Goal: Information Seeking & Learning: Learn about a topic

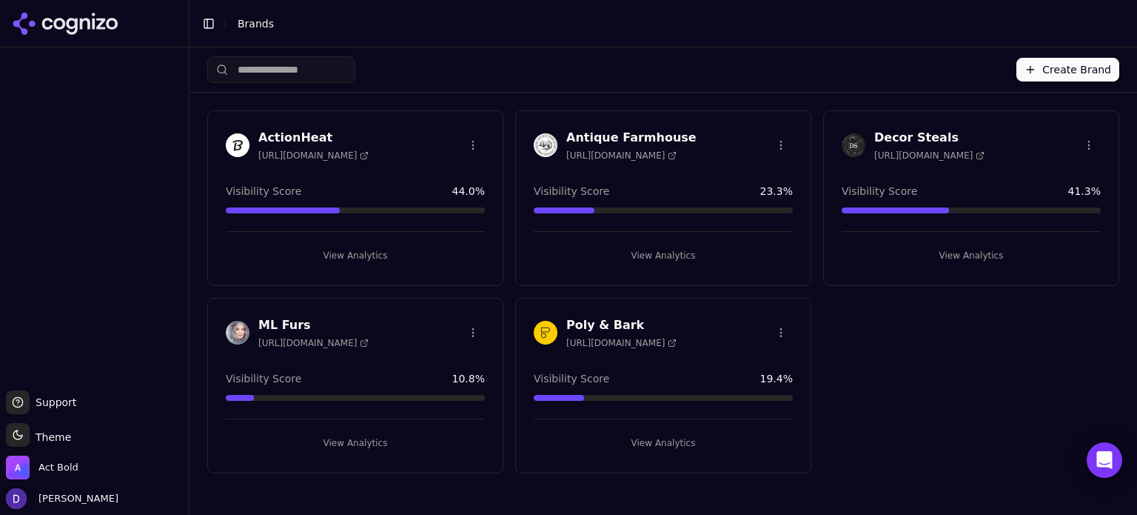
click at [591, 136] on h3 "Antique Farmhouse" at bounding box center [632, 138] width 130 height 18
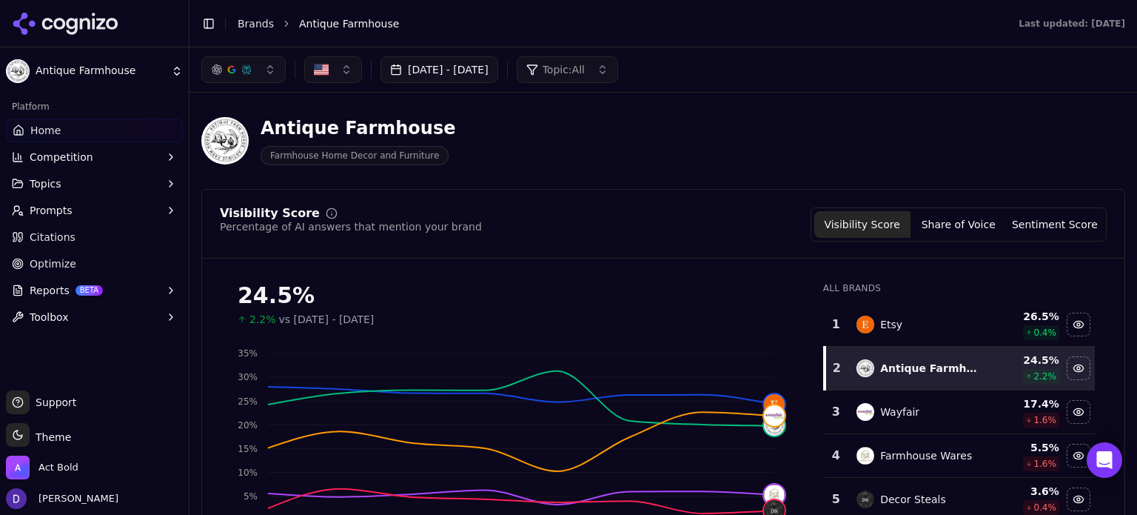
click at [459, 73] on button "[DATE] - [DATE]" at bounding box center [440, 69] width 118 height 27
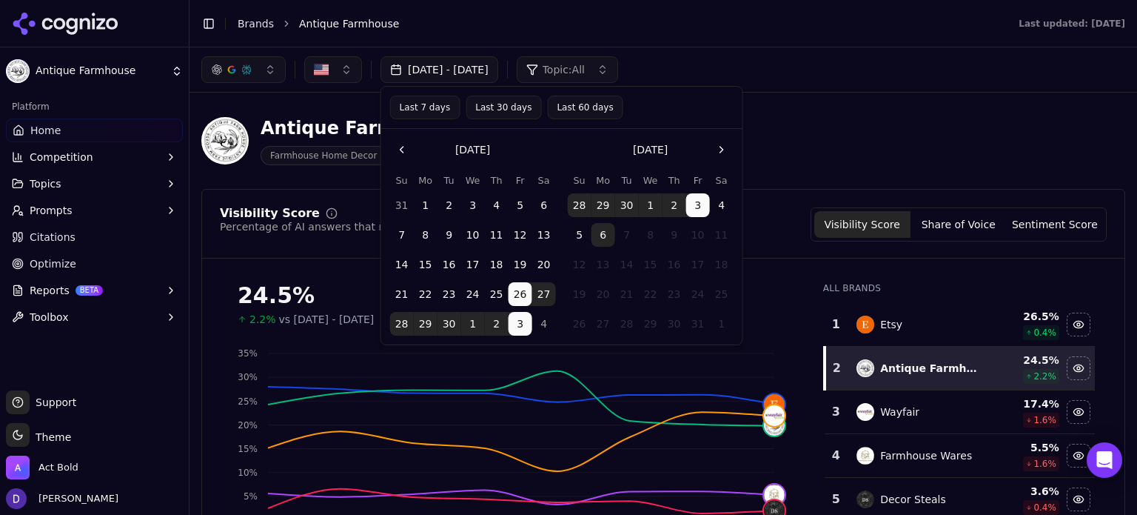
click at [418, 103] on button "Last 7 days" at bounding box center [425, 108] width 70 height 24
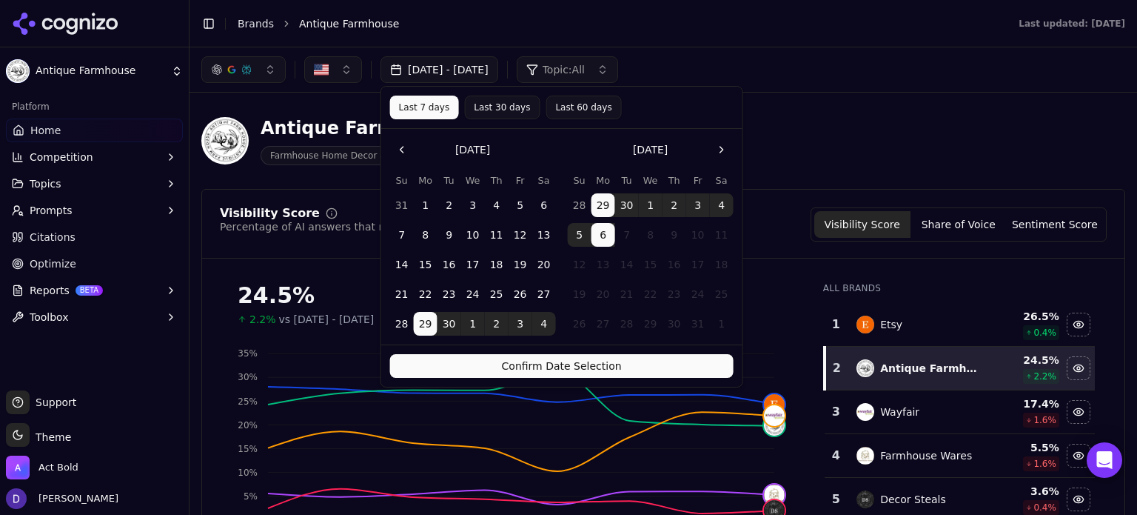
click at [576, 375] on button "Confirm Date Selection" at bounding box center [562, 366] width 344 height 24
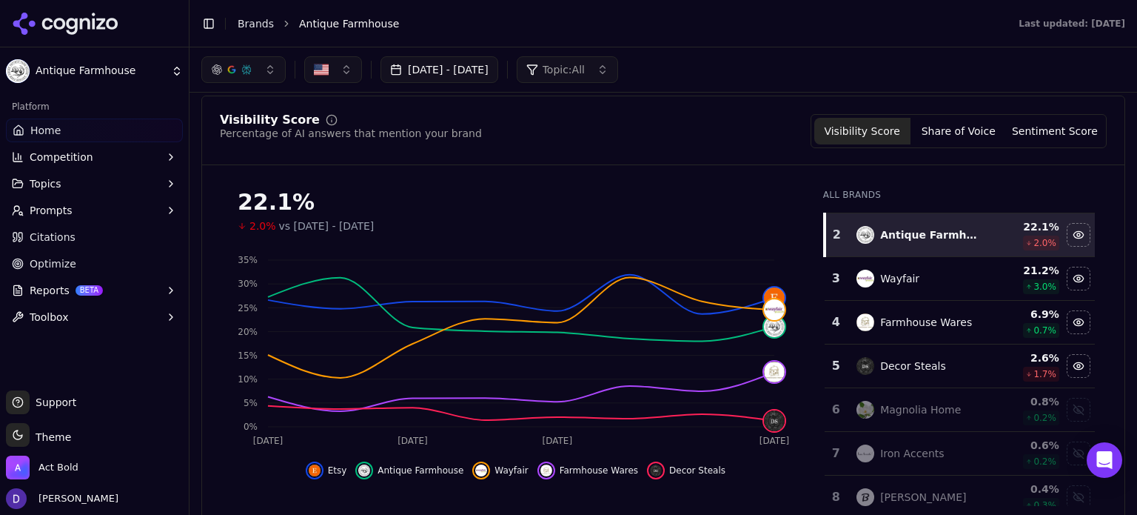
scroll to position [52, 0]
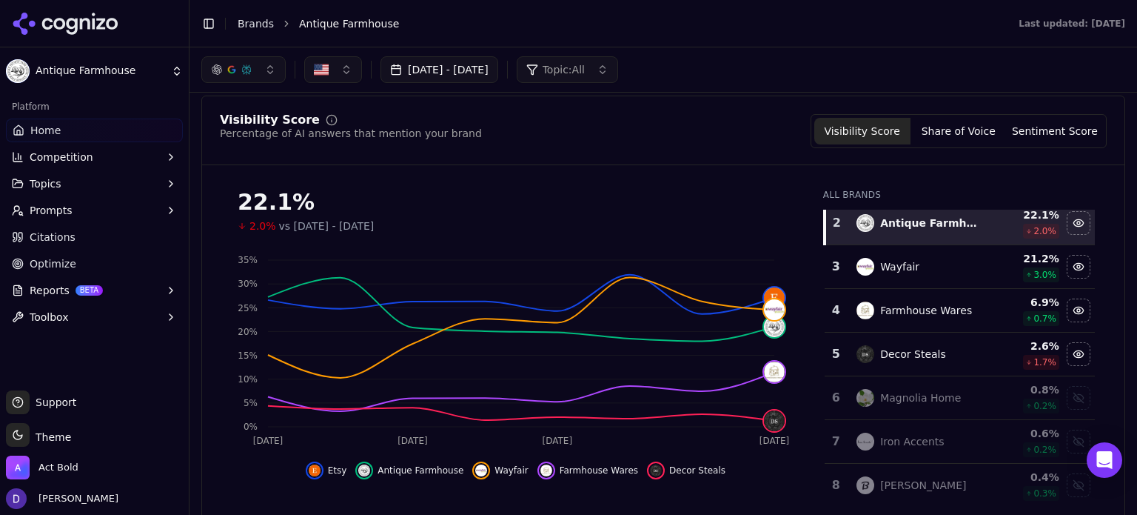
click at [954, 124] on button "Share of Voice" at bounding box center [959, 131] width 96 height 27
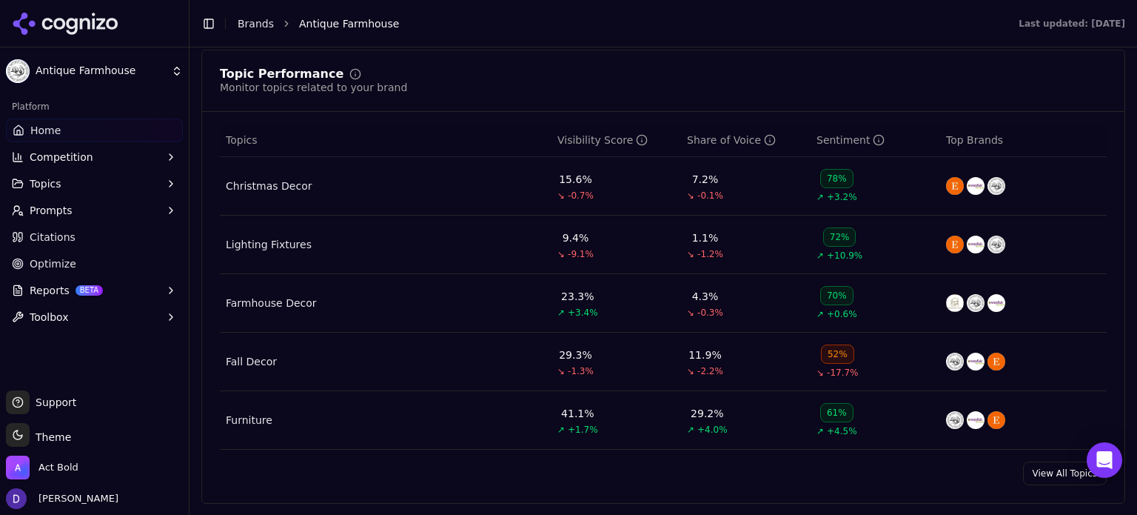
scroll to position [616, 0]
click at [1049, 474] on link "View All Topics" at bounding box center [1065, 473] width 84 height 24
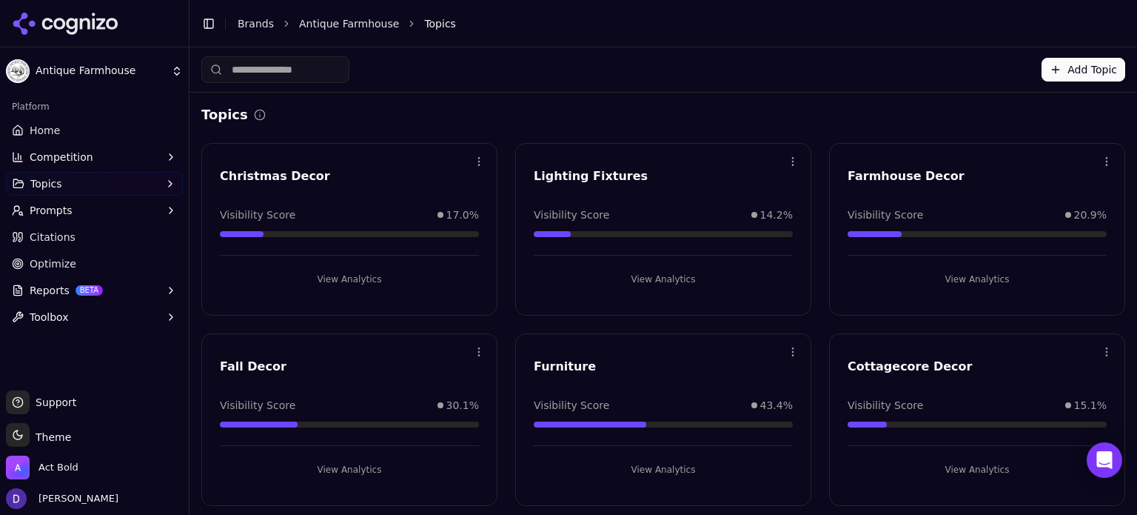
click at [65, 122] on link "Home" at bounding box center [94, 130] width 177 height 24
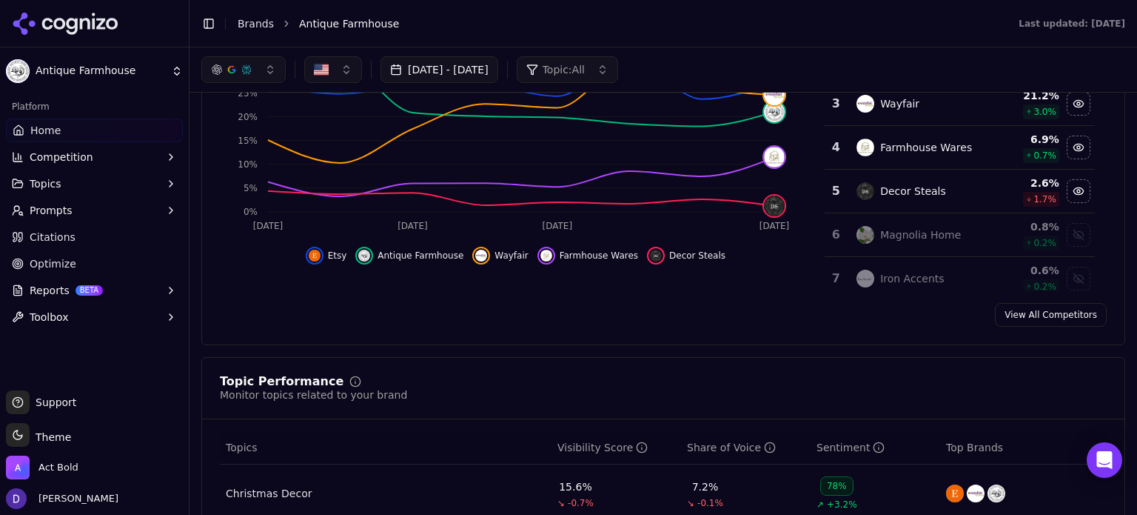
scroll to position [197, 0]
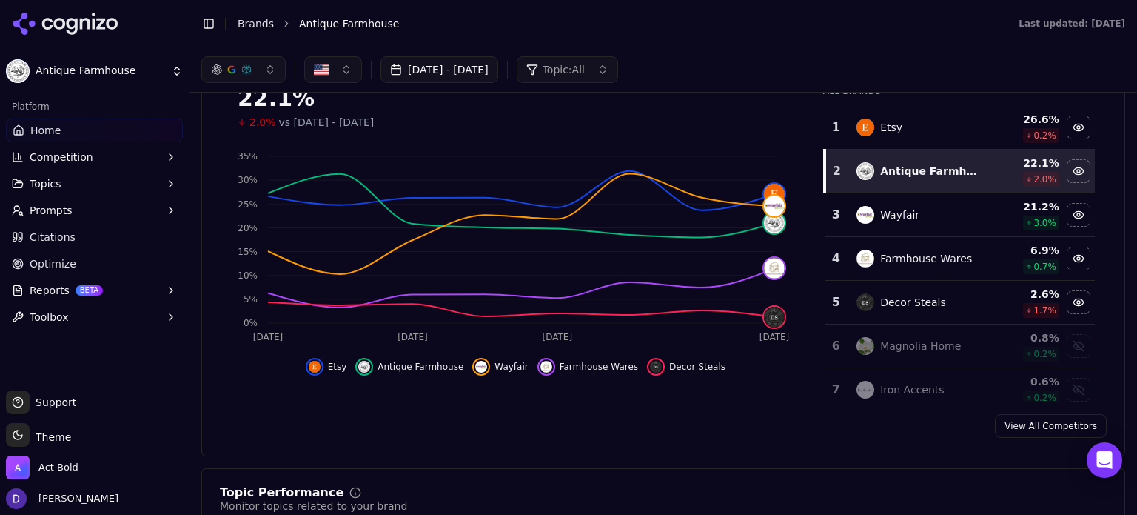
click at [1017, 435] on link "View All Competitors" at bounding box center [1051, 426] width 112 height 24
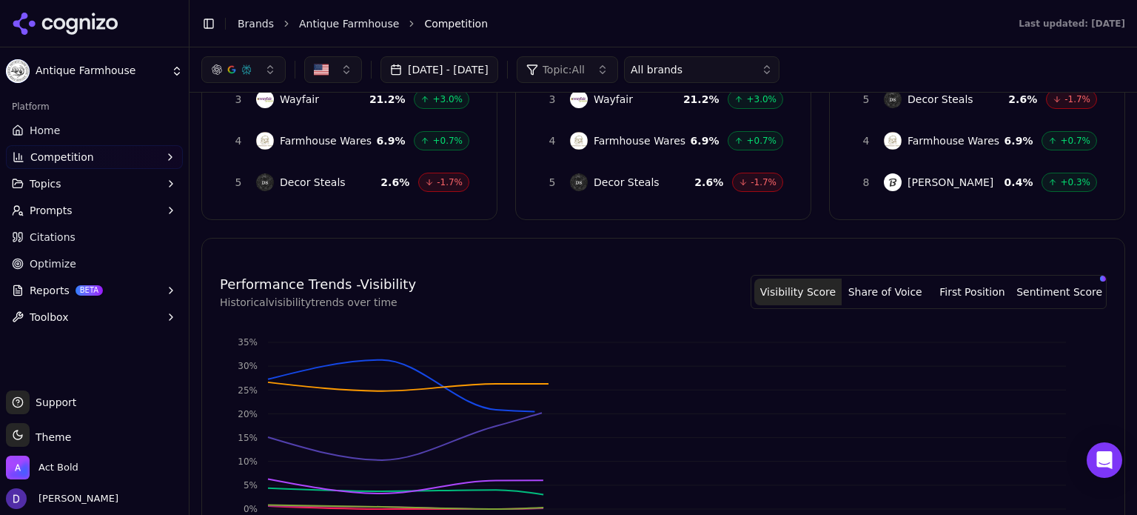
scroll to position [593, 0]
